Goal: Task Accomplishment & Management: Use online tool/utility

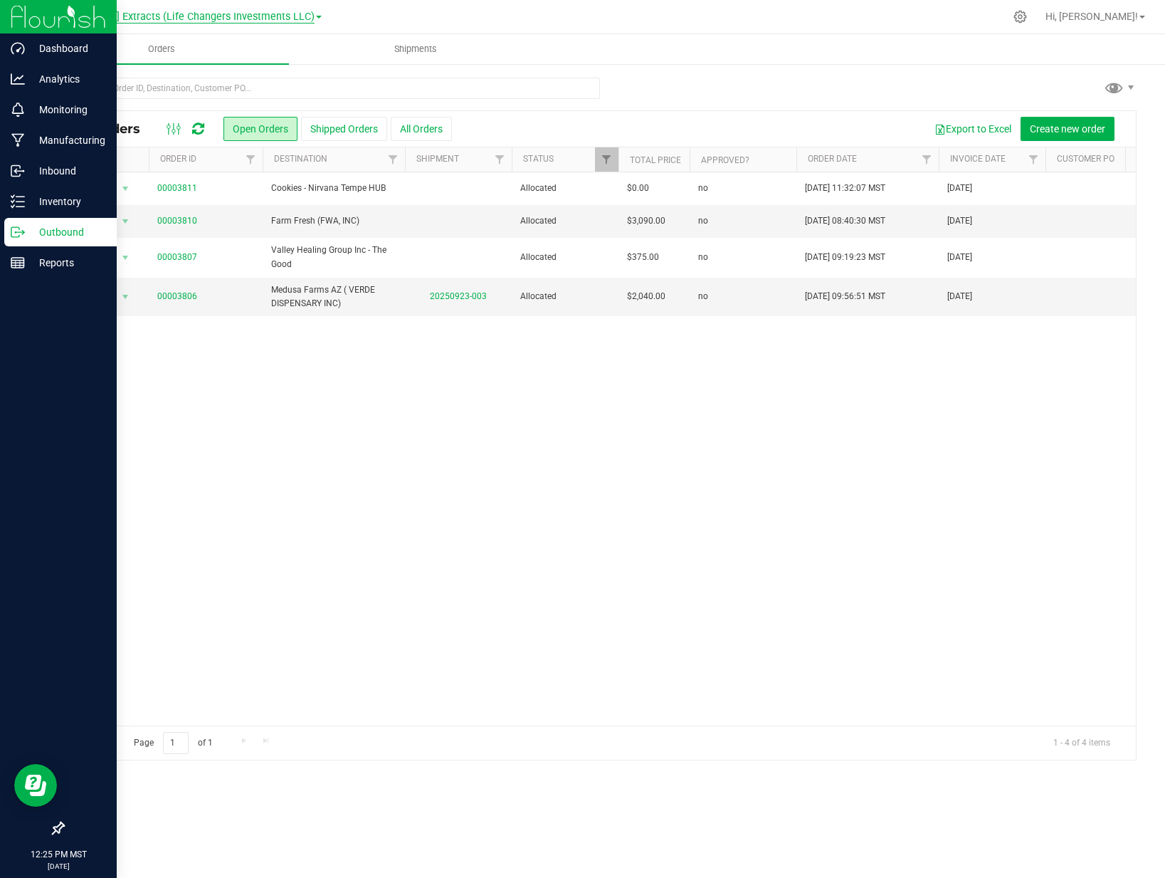
click at [137, 18] on span "[PERSON_NAME] Extracts (Life Changers Investments LLC)" at bounding box center [177, 17] width 273 height 13
click at [125, 62] on link "The Distillery" at bounding box center [181, 69] width 280 height 19
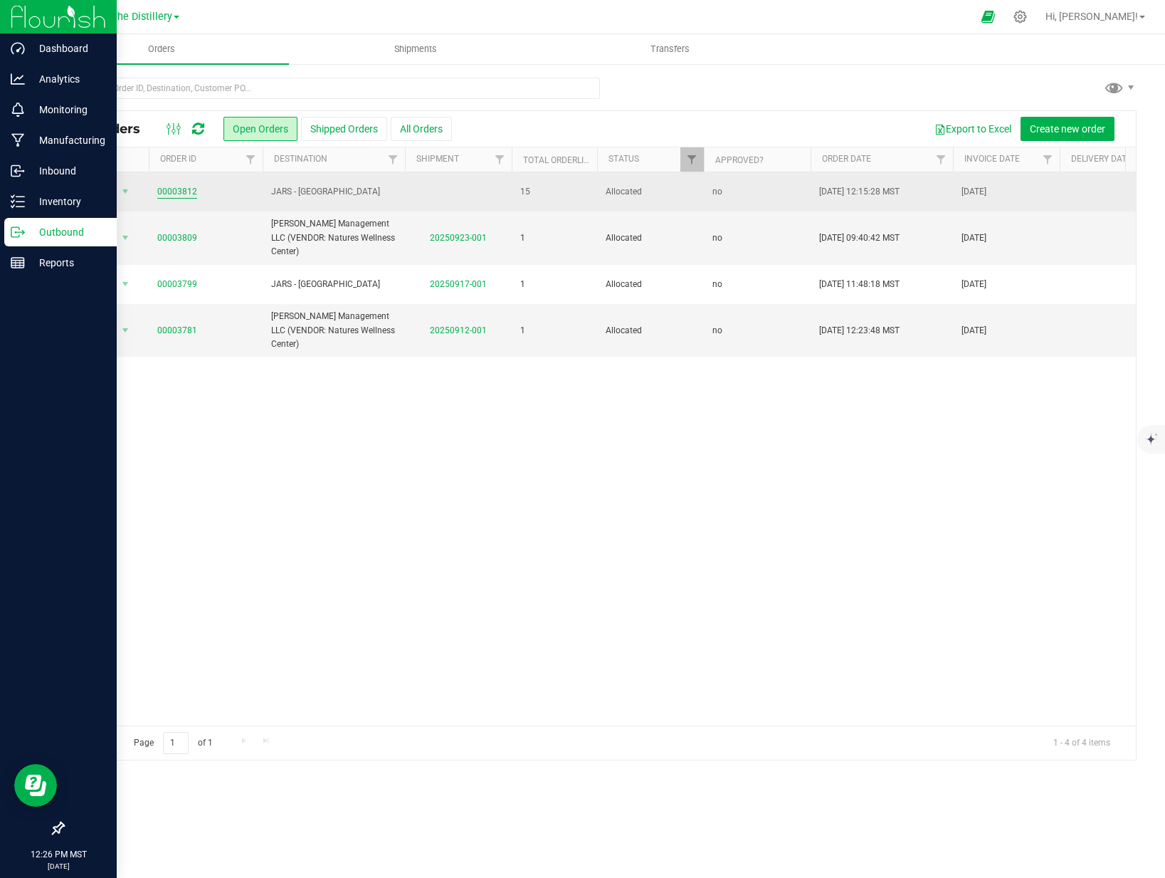
click at [167, 192] on link "00003812" at bounding box center [177, 192] width 40 height 14
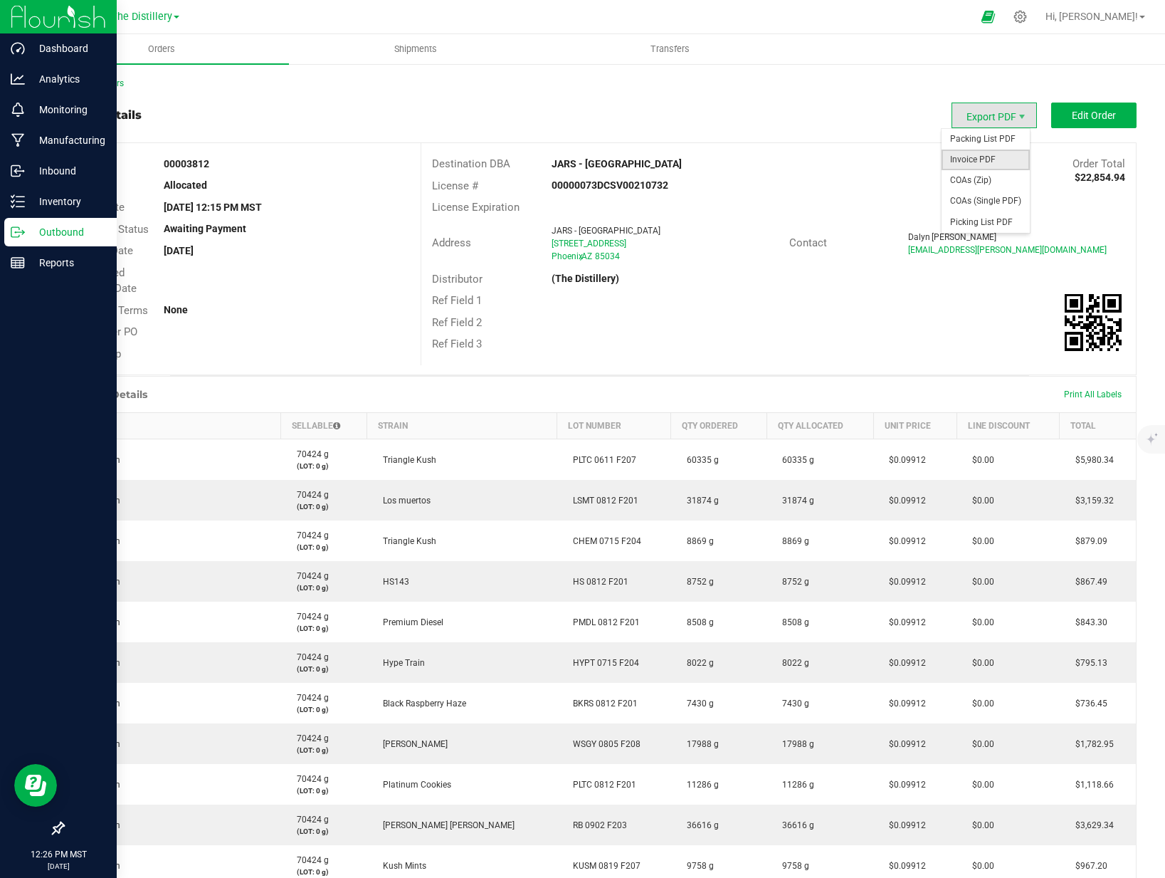
click at [977, 155] on span "Invoice PDF" at bounding box center [986, 160] width 88 height 21
click at [31, 234] on p "Outbound" at bounding box center [67, 232] width 85 height 17
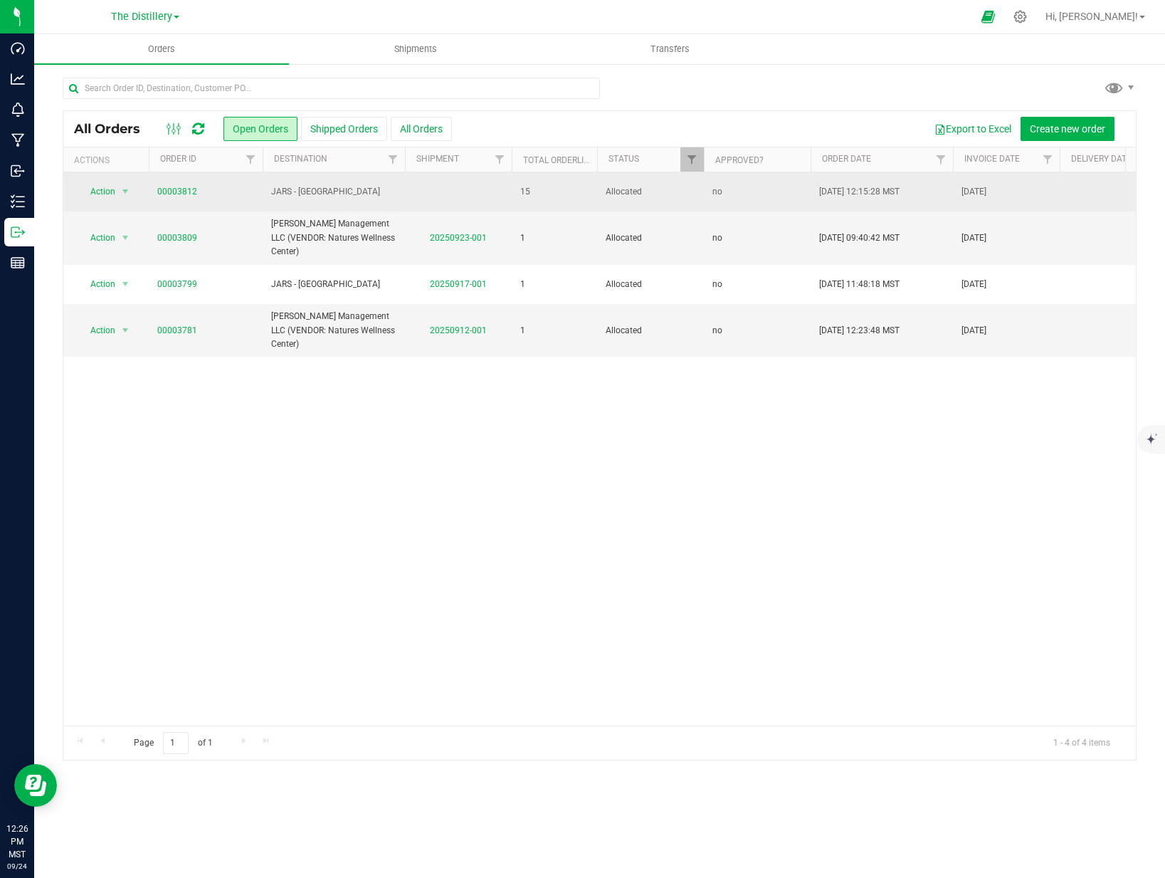
click at [309, 192] on span "JARS - [GEOGRAPHIC_DATA]" at bounding box center [333, 192] width 125 height 14
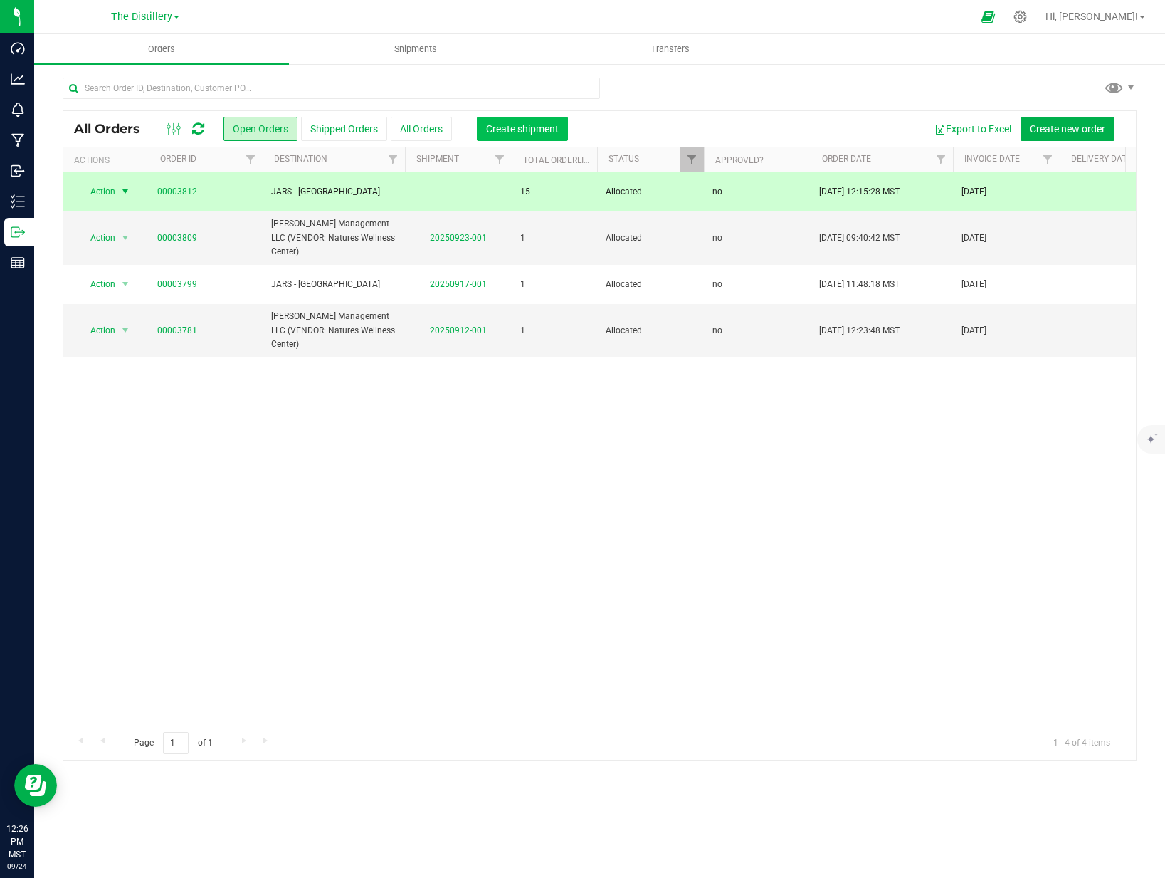
click at [528, 130] on span "Create shipment" at bounding box center [522, 128] width 73 height 11
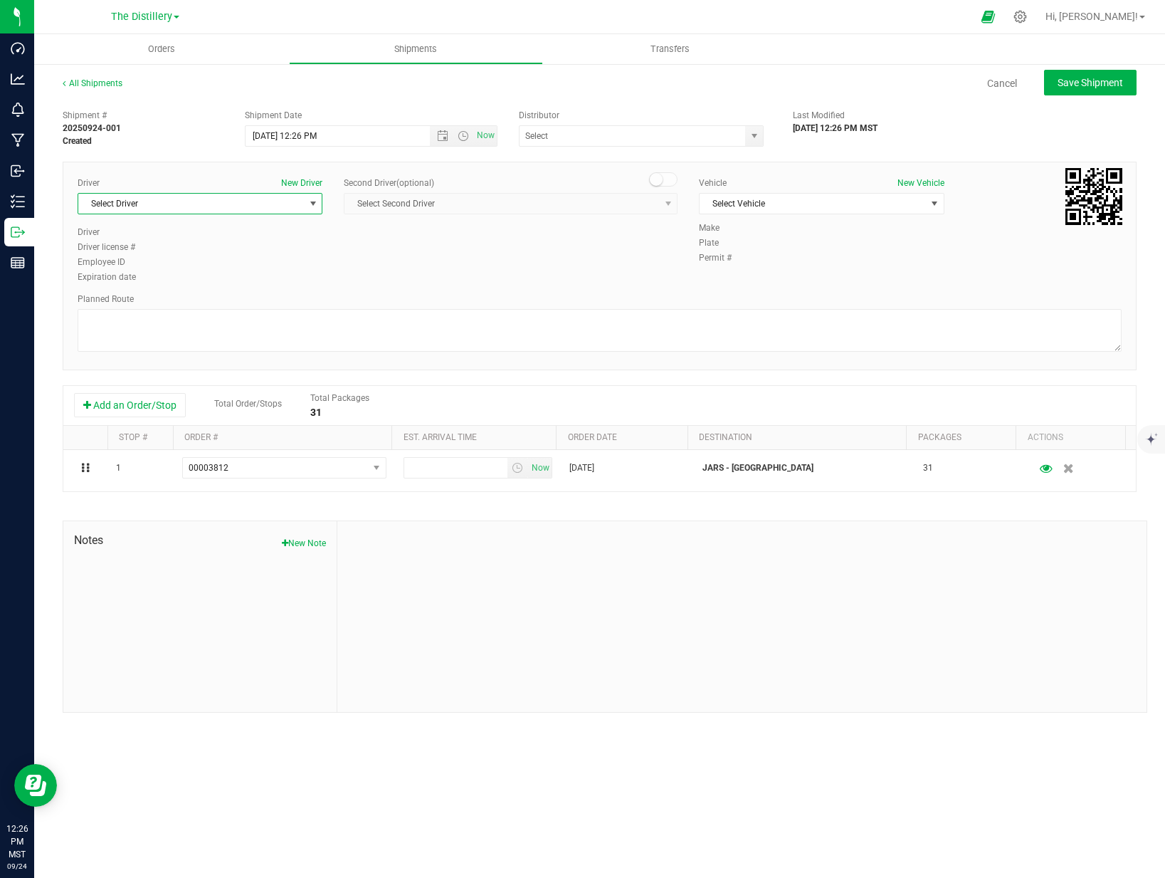
click at [150, 204] on span "Select Driver" at bounding box center [191, 204] width 226 height 20
click at [142, 281] on li "[PERSON_NAME]" at bounding box center [199, 283] width 243 height 21
click at [828, 205] on span "Select Vehicle" at bounding box center [813, 204] width 226 height 20
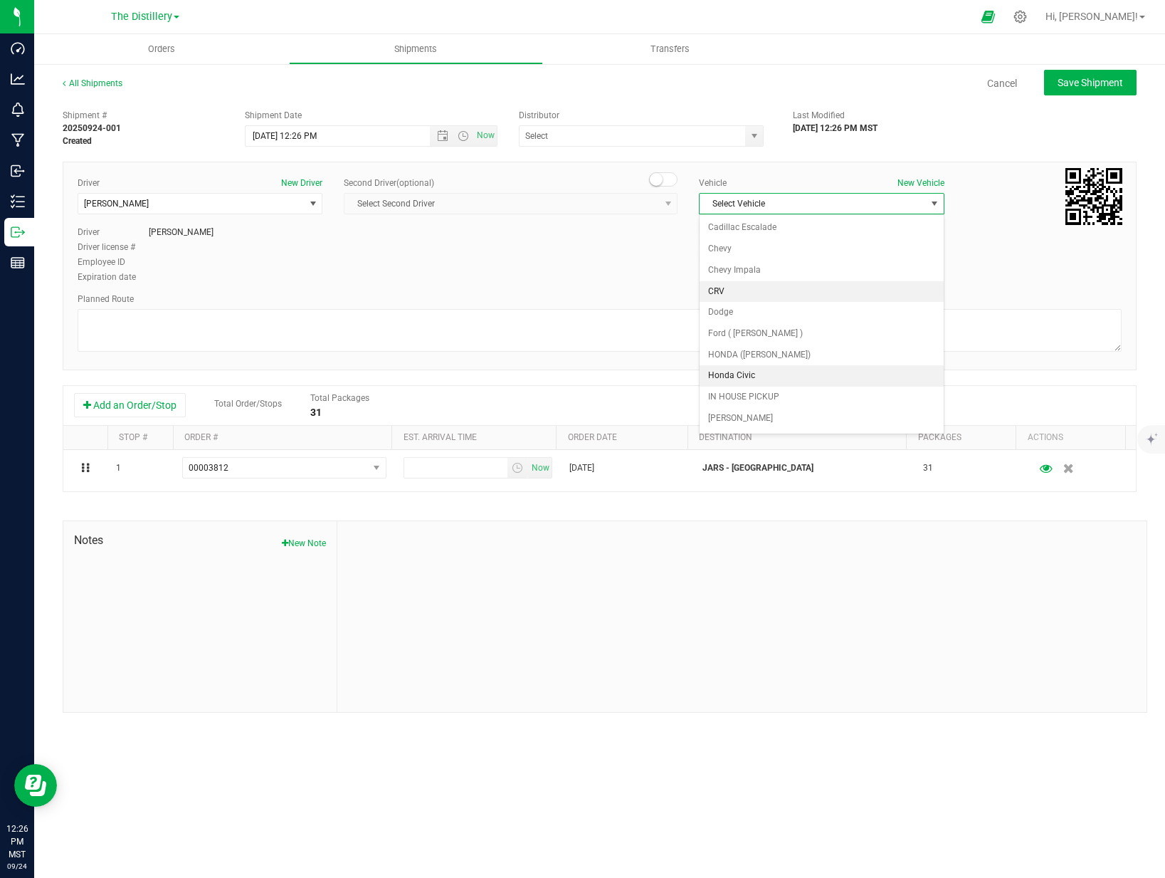
scroll to position [83, 0]
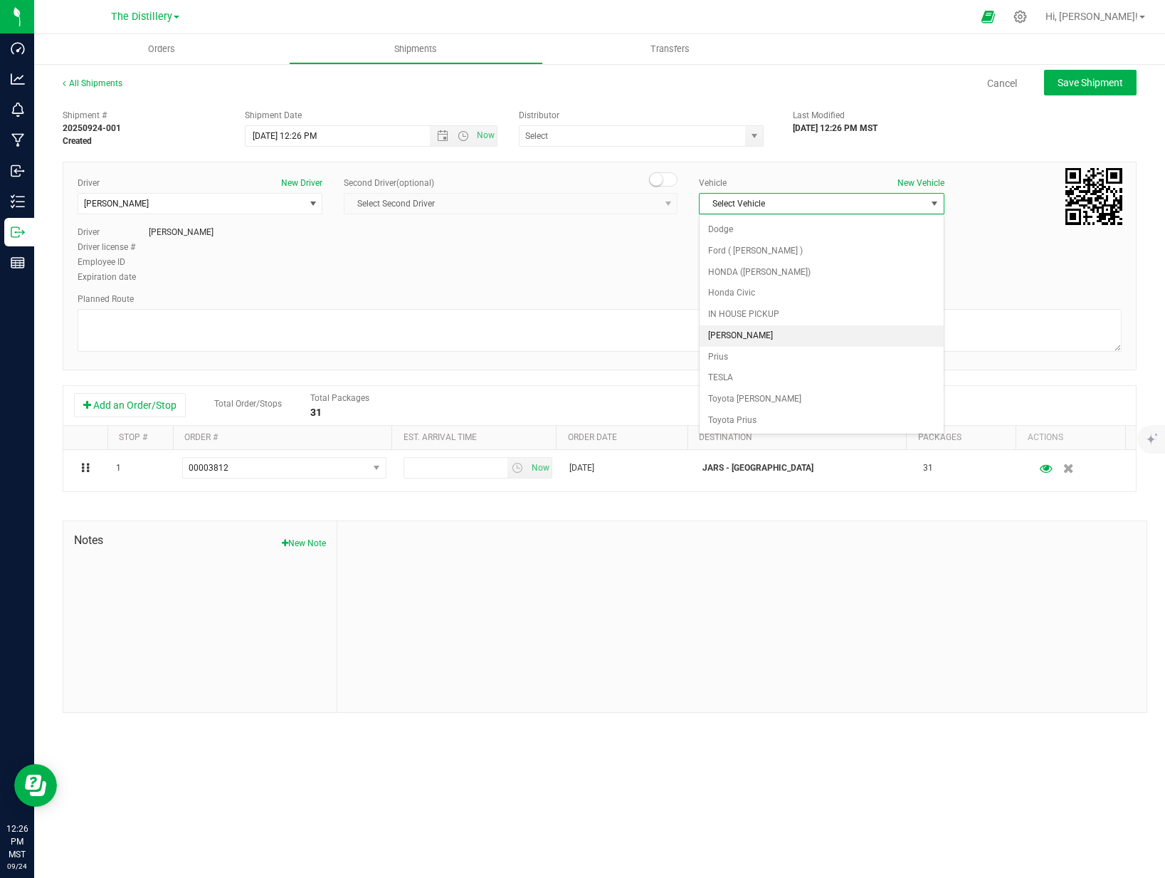
click at [761, 335] on li "[PERSON_NAME]" at bounding box center [821, 335] width 243 height 21
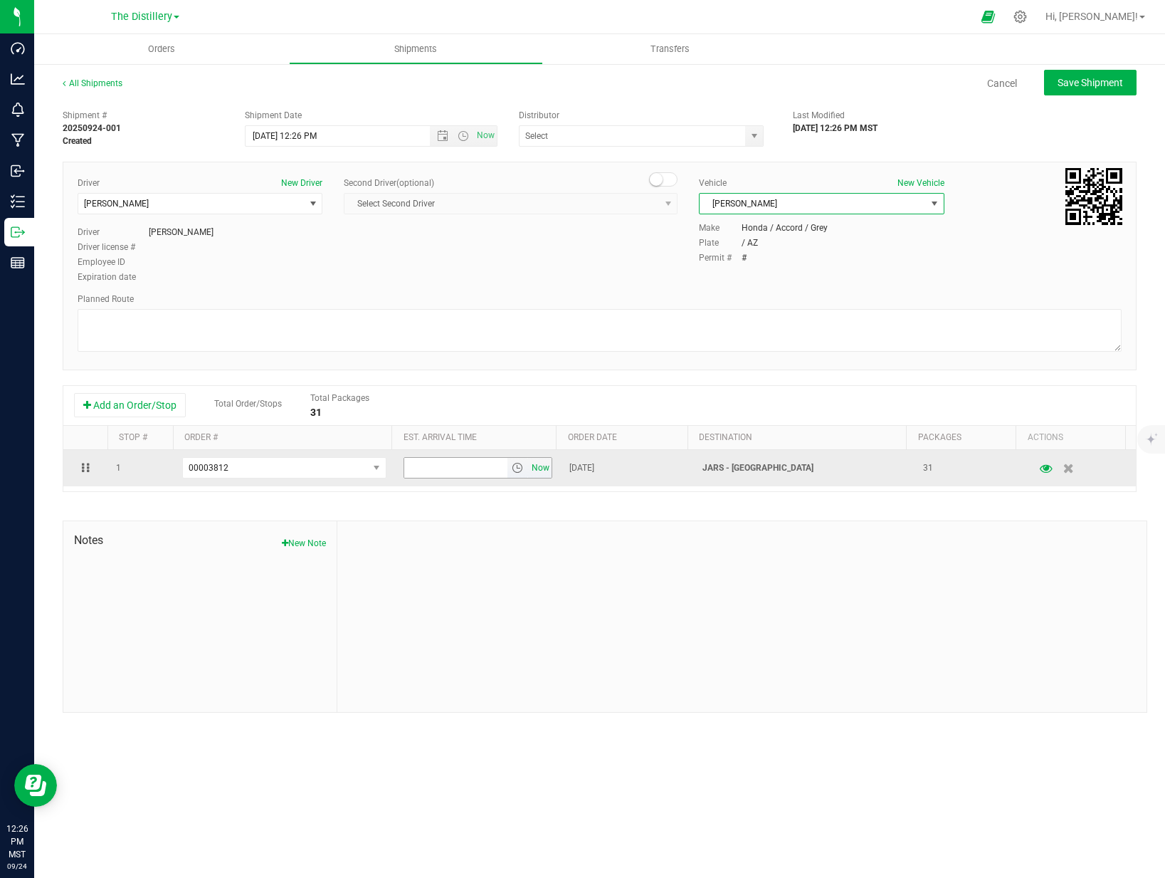
click at [542, 469] on span "Now" at bounding box center [541, 468] width 24 height 21
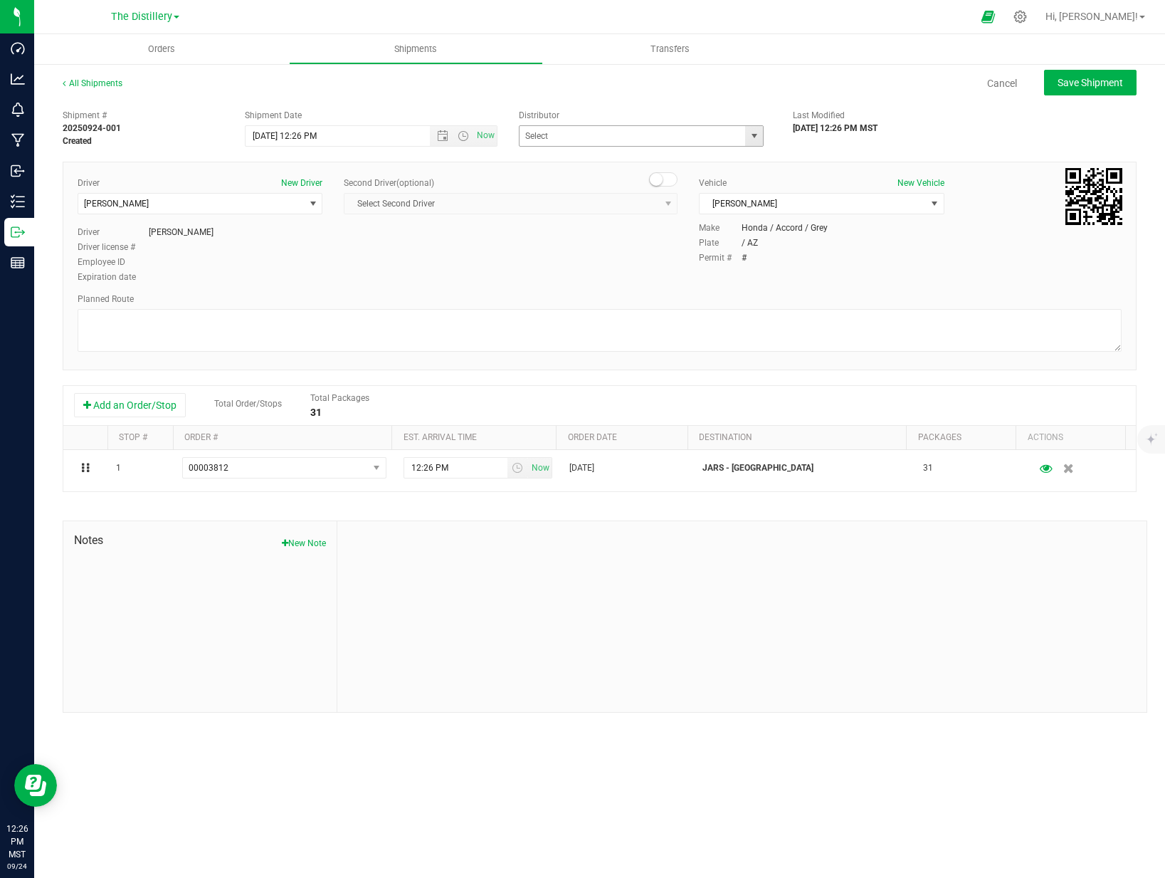
click at [747, 140] on span "select" at bounding box center [754, 136] width 18 height 20
click at [641, 163] on li "(The Distillery)" at bounding box center [641, 160] width 243 height 21
type input "(The Distillery)"
click at [1068, 80] on span "Save Shipment" at bounding box center [1090, 82] width 65 height 11
type input "[DATE] 7:26 PM"
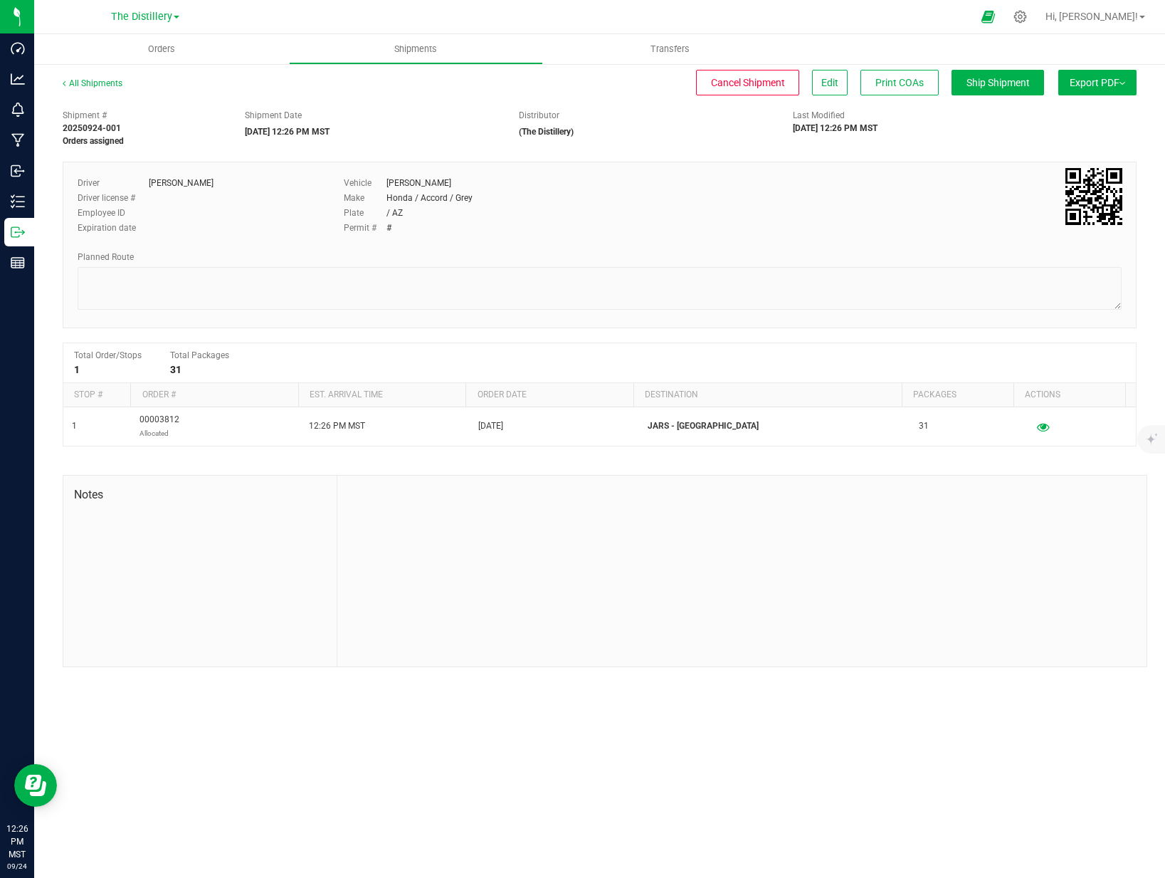
click at [1086, 85] on span "Export PDF" at bounding box center [1098, 82] width 56 height 11
click at [1079, 110] on span "Manifest by Package ID" at bounding box center [1077, 114] width 90 height 10
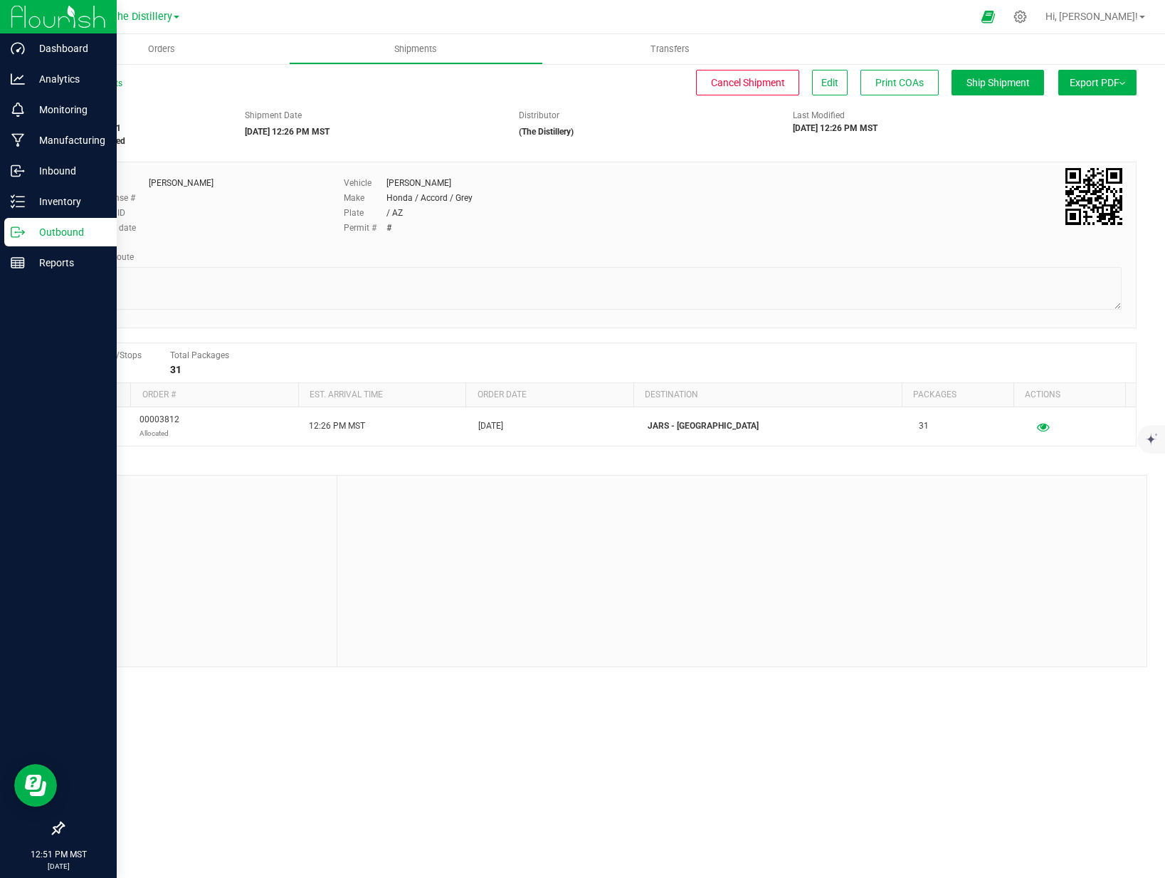
click at [54, 231] on p "Outbound" at bounding box center [67, 232] width 85 height 17
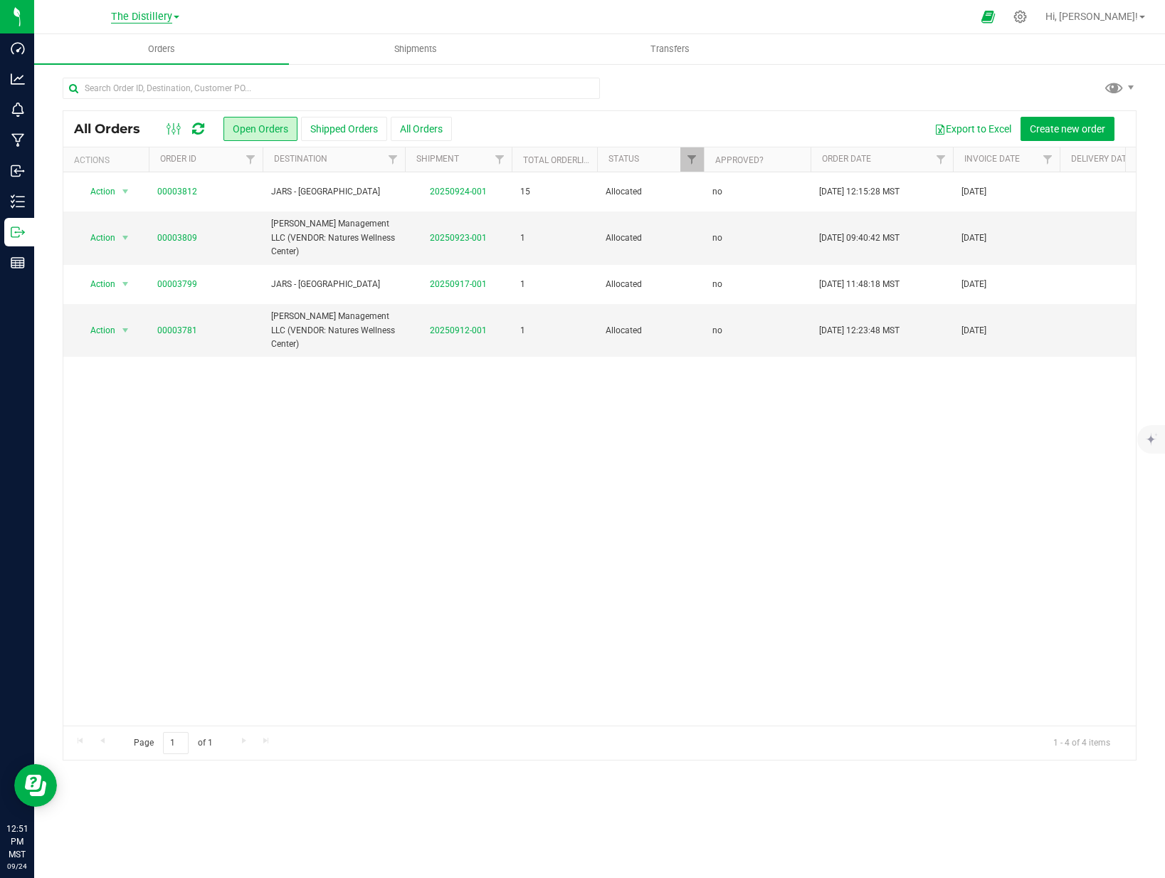
click at [131, 12] on span "The Distillery" at bounding box center [141, 17] width 61 height 13
click at [123, 50] on link "[PERSON_NAME] Extracts (Life Changers Investments LLC)" at bounding box center [145, 50] width 208 height 19
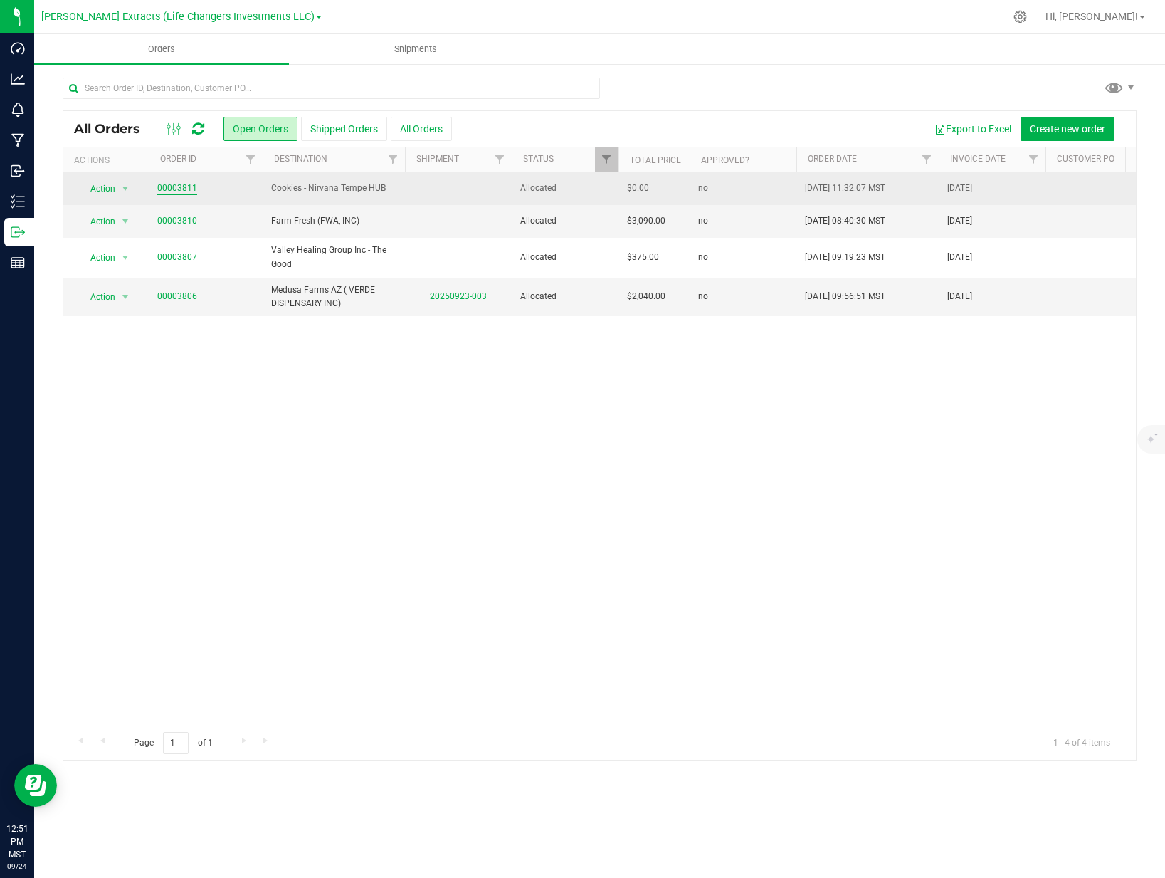
click at [176, 184] on link "00003811" at bounding box center [177, 189] width 40 height 14
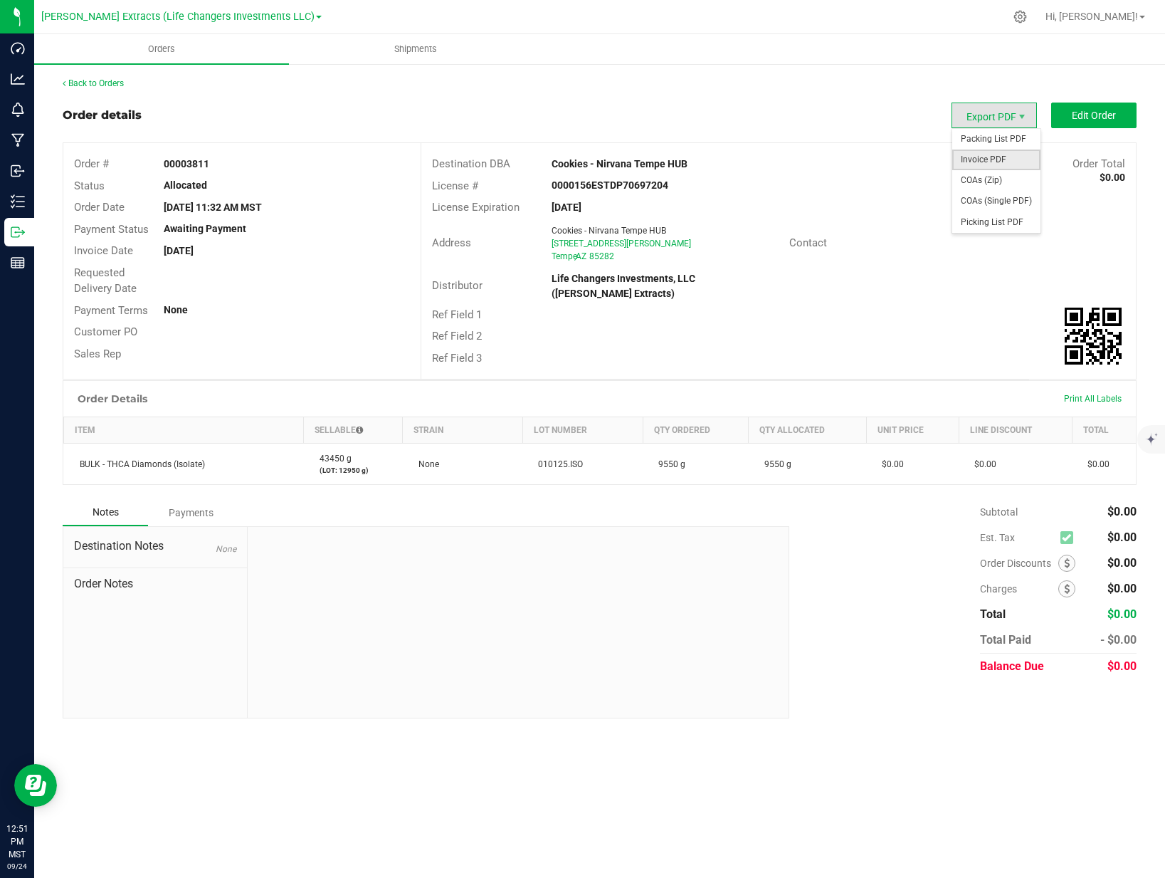
click at [976, 155] on span "Invoice PDF" at bounding box center [997, 160] width 88 height 21
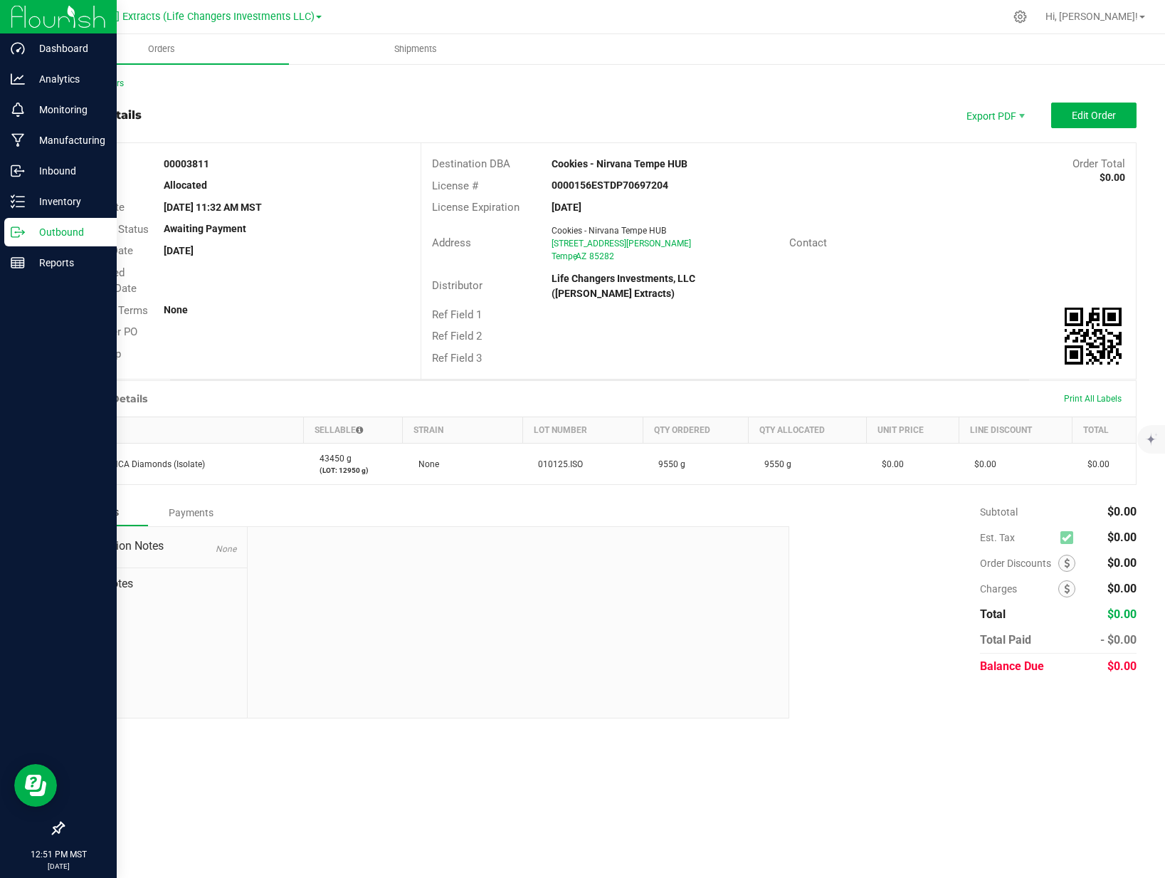
click at [54, 231] on p "Outbound" at bounding box center [67, 232] width 85 height 17
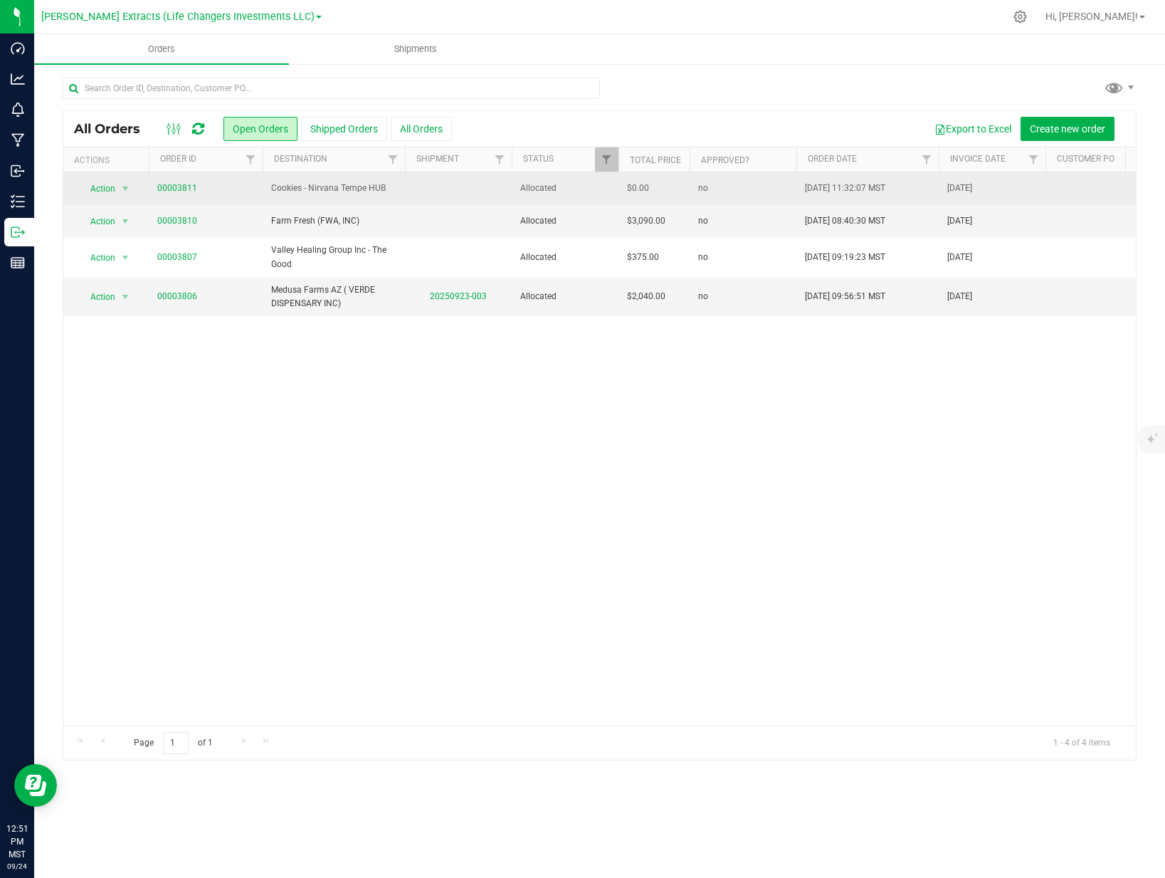
click at [439, 188] on td at bounding box center [458, 188] width 107 height 33
click at [338, 187] on span "Cookies - Nirvana Tempe HUB" at bounding box center [333, 189] width 125 height 14
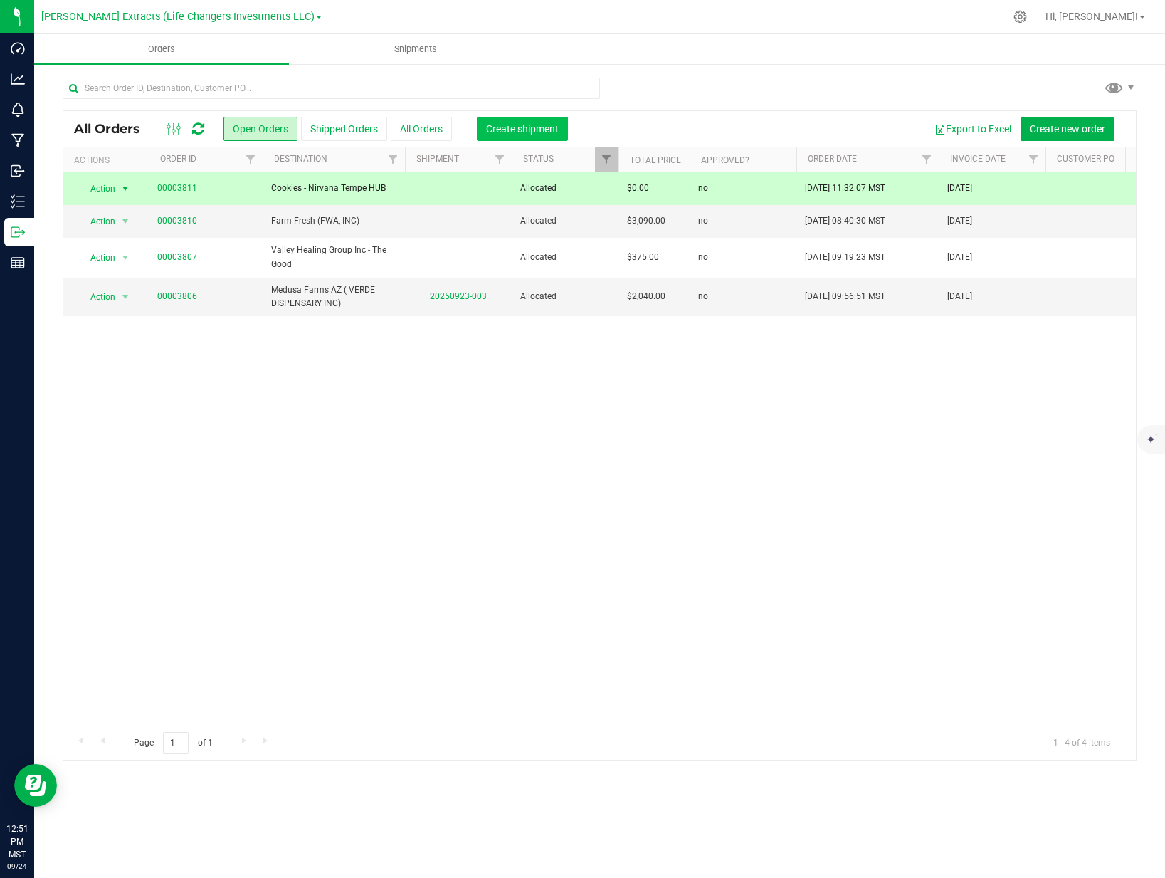
click at [509, 132] on span "Create shipment" at bounding box center [522, 128] width 73 height 11
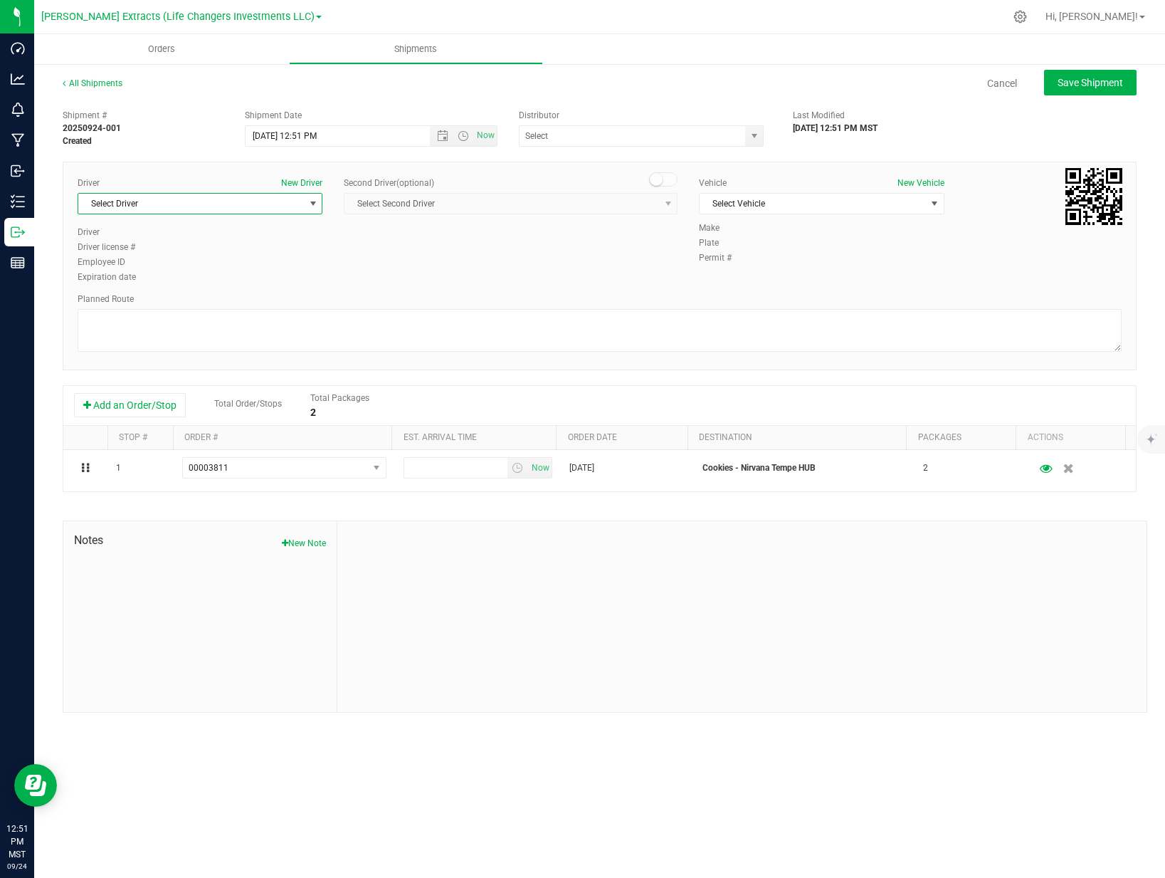
click at [185, 207] on span "Select Driver" at bounding box center [191, 204] width 226 height 20
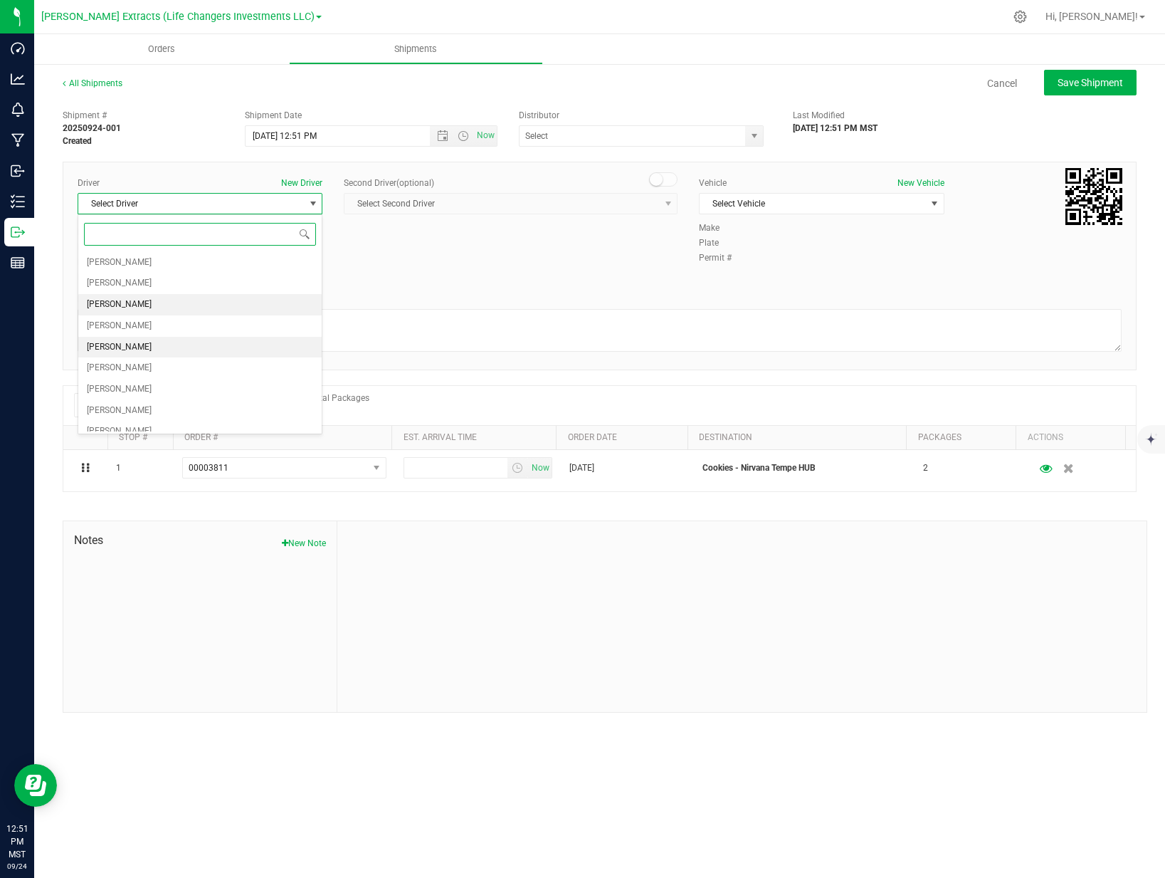
scroll to position [75, 0]
click at [126, 351] on span "[PERSON_NAME]" at bounding box center [119, 357] width 65 height 19
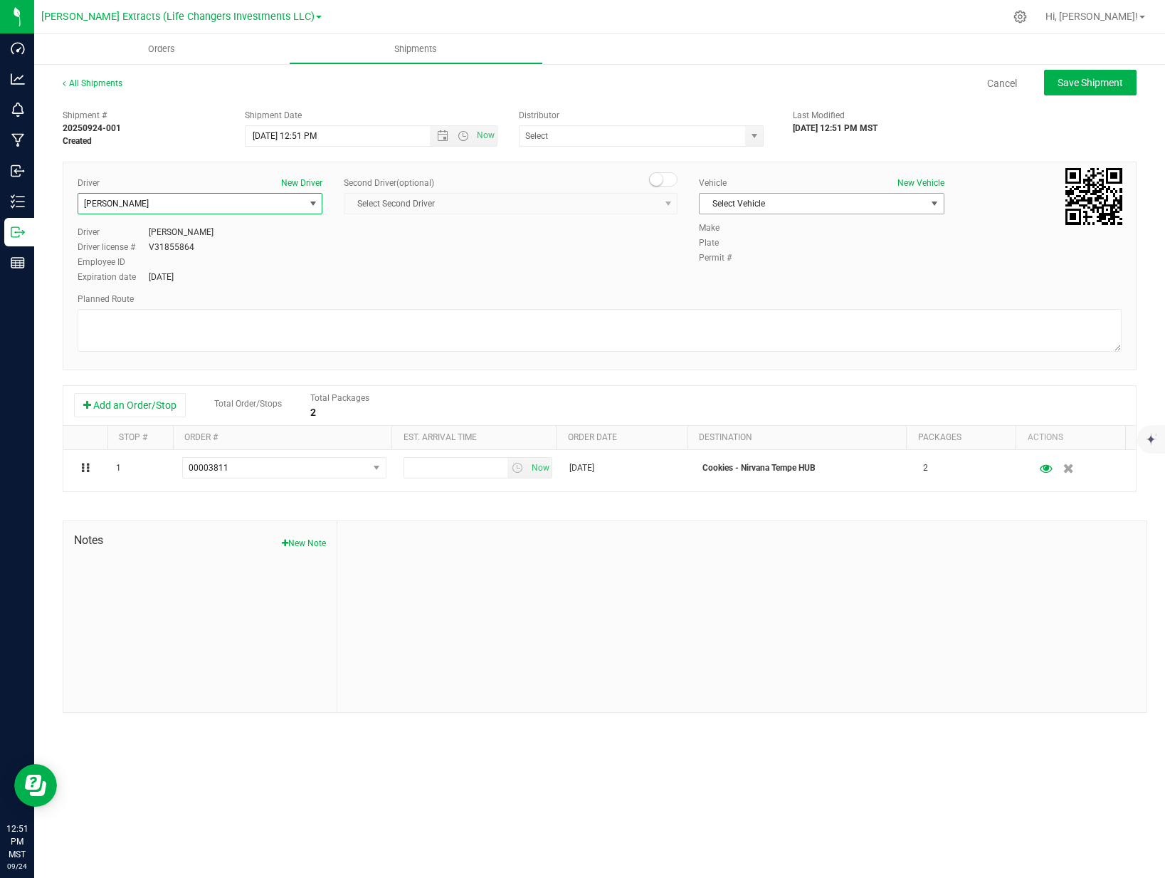
click at [745, 197] on span "Select Vehicle" at bounding box center [813, 204] width 226 height 20
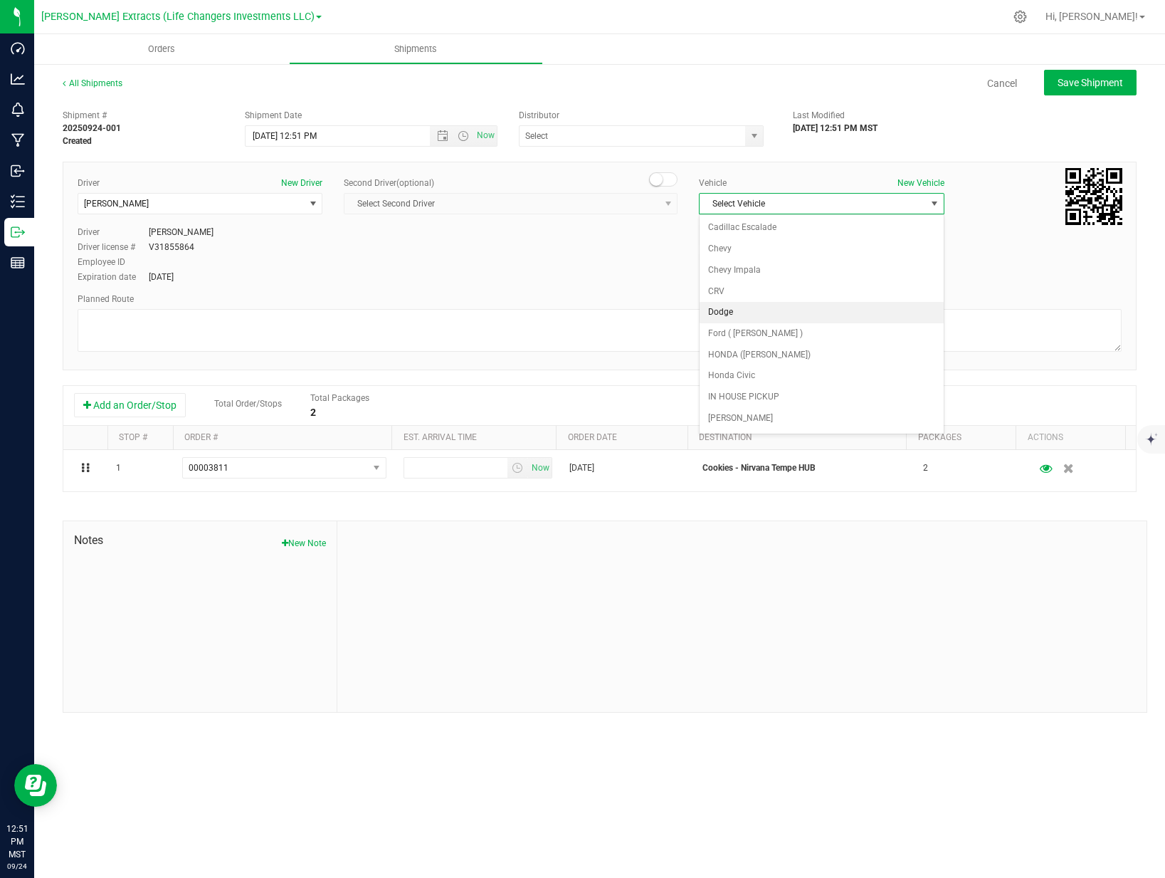
click at [743, 305] on li "Dodge" at bounding box center [821, 312] width 243 height 21
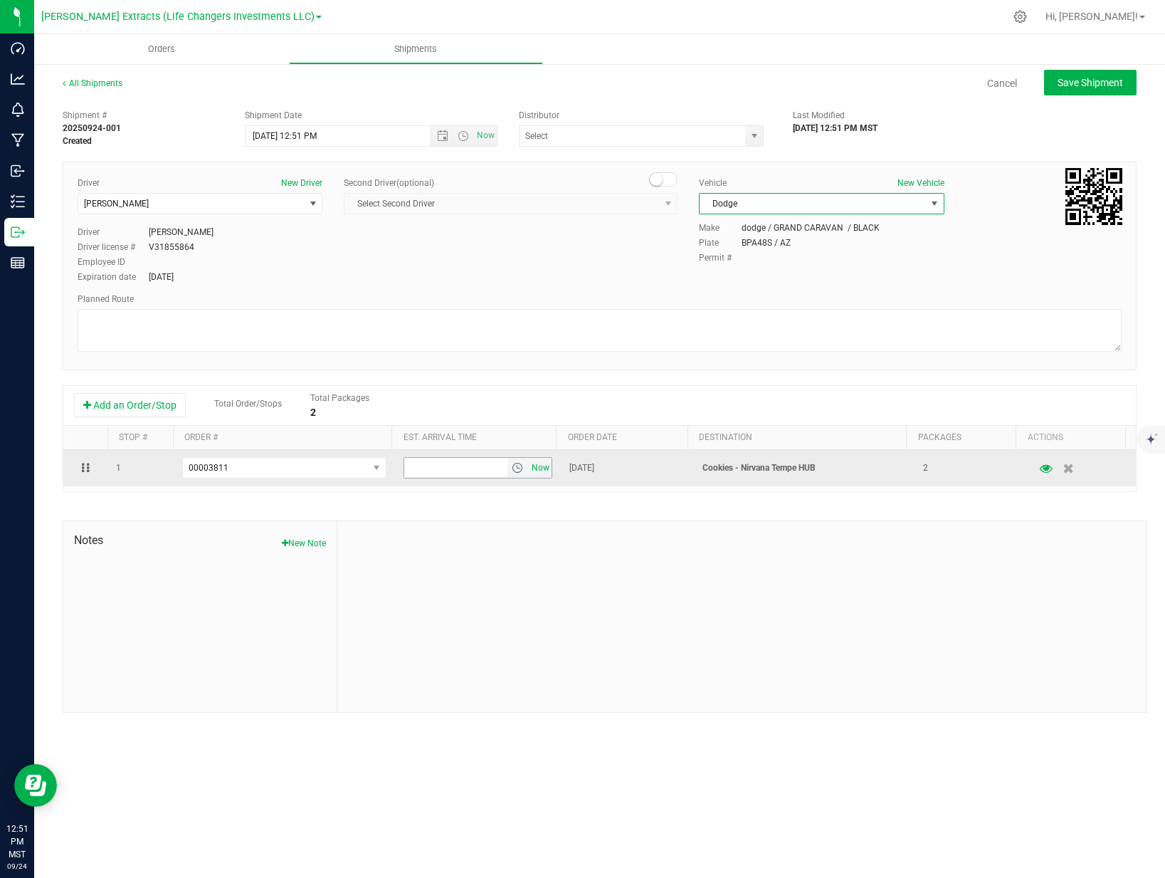
click at [545, 468] on span "Now" at bounding box center [541, 468] width 24 height 21
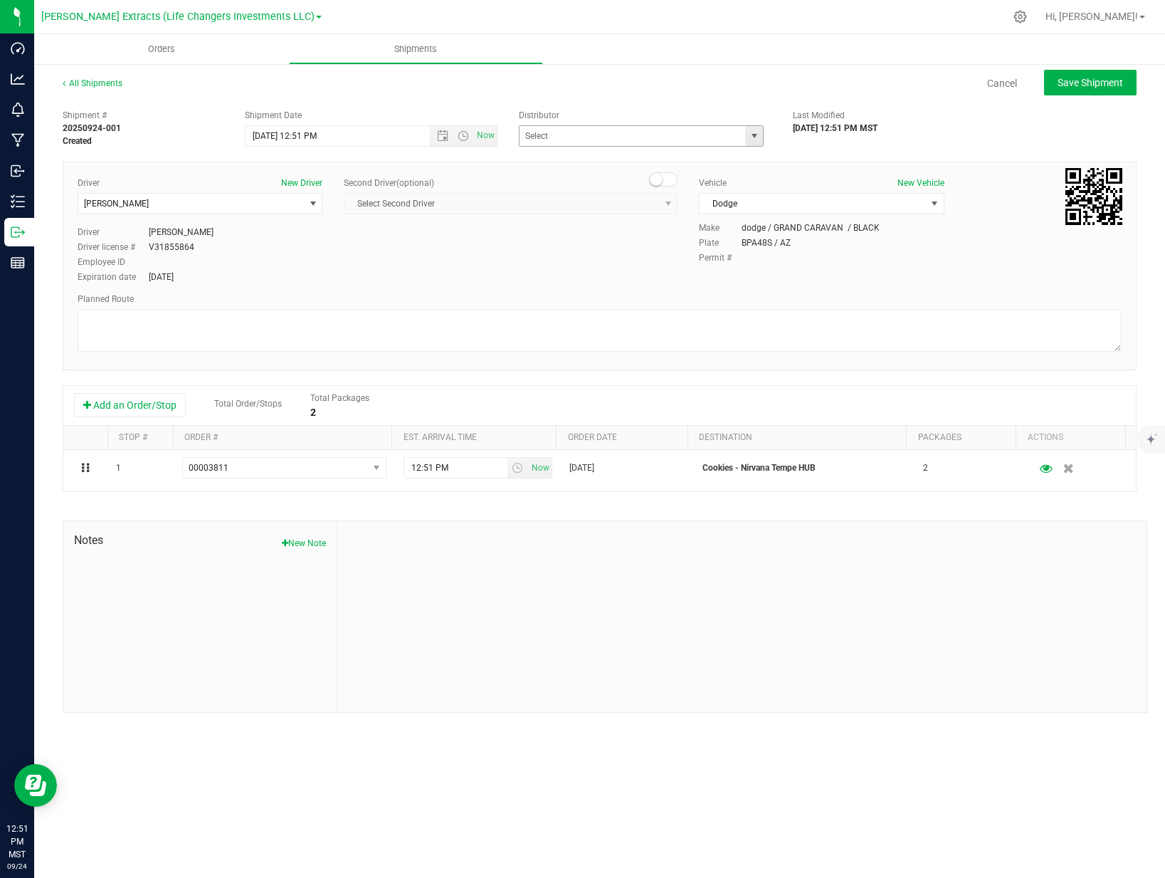
click at [746, 135] on span "select" at bounding box center [754, 136] width 18 height 20
click at [661, 179] on li "Life Changers Investments, LLC ([PERSON_NAME] Extracts)" at bounding box center [641, 181] width 243 height 21
type input "Life Changers Investments, LLC ([PERSON_NAME] Extracts)"
click at [1096, 80] on span "Save Shipment" at bounding box center [1090, 82] width 65 height 11
type input "[DATE] 7:51 PM"
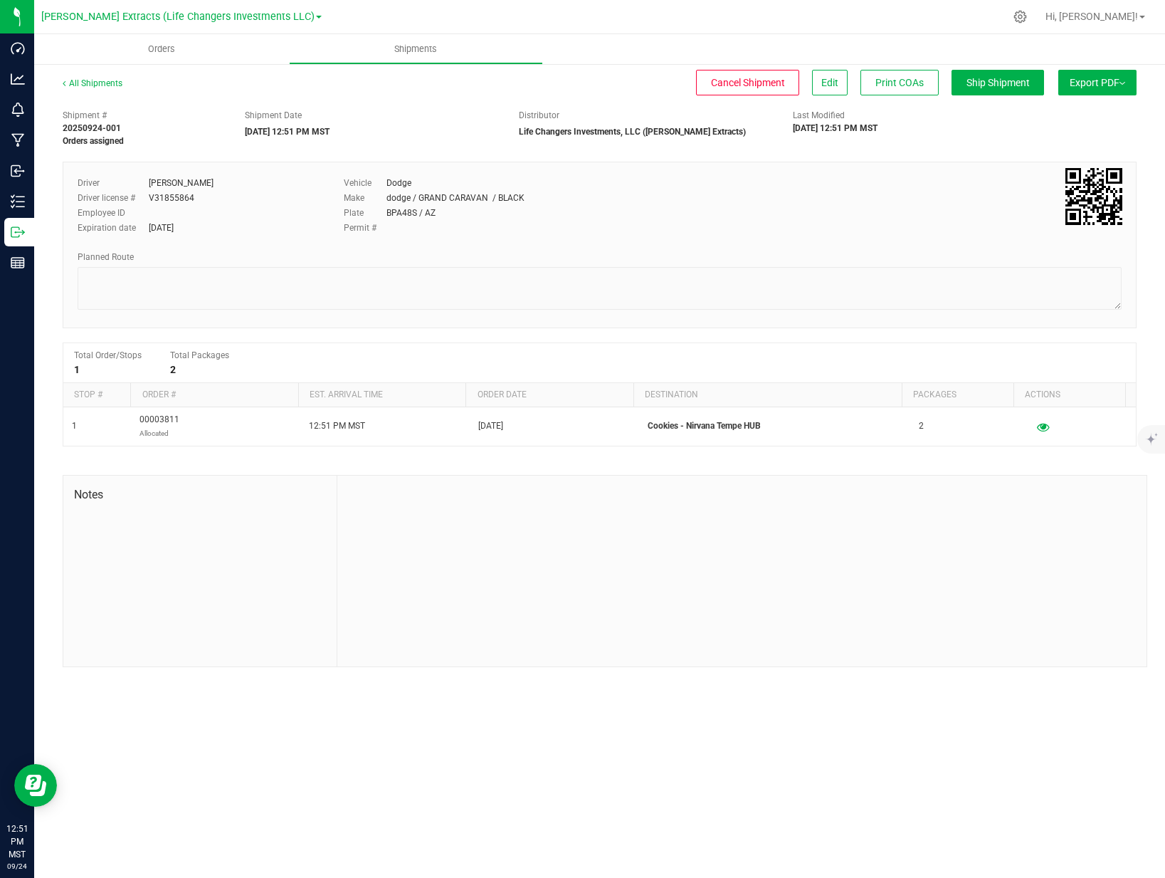
click at [1086, 83] on span "Export PDF" at bounding box center [1098, 82] width 56 height 11
click at [1079, 105] on li "Manifest by Package ID" at bounding box center [1094, 113] width 144 height 21
